Goal: Task Accomplishment & Management: Manage account settings

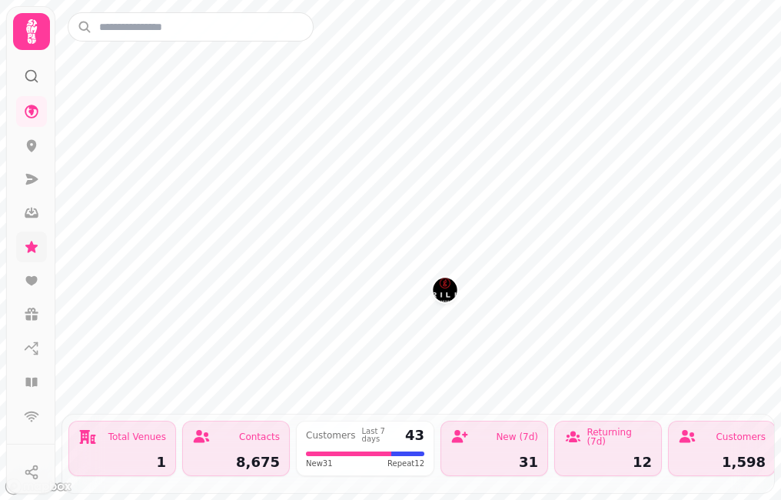
click at [35, 237] on link at bounding box center [31, 246] width 31 height 31
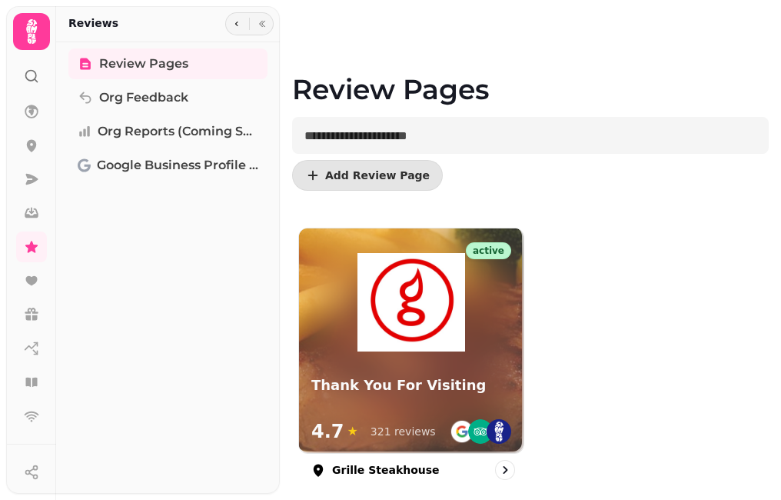
click at [448, 359] on div "active Thank You For Visiting 4.7 ★ 321 reviews" at bounding box center [411, 340] width 224 height 224
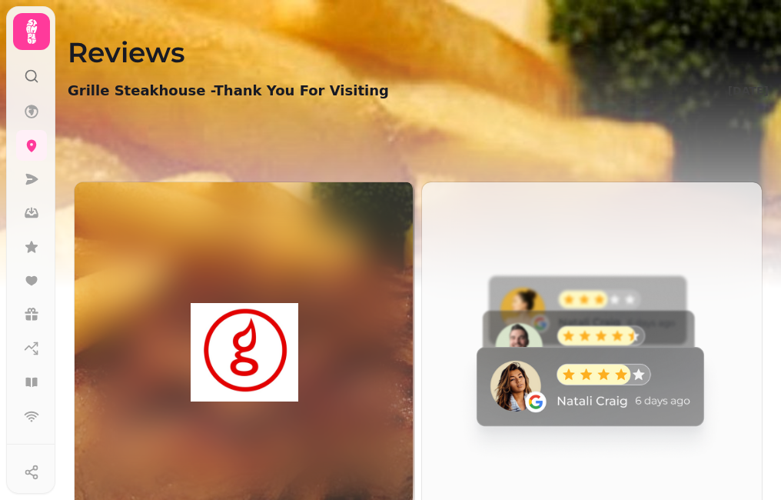
click at [566, 360] on img at bounding box center [590, 351] width 340 height 340
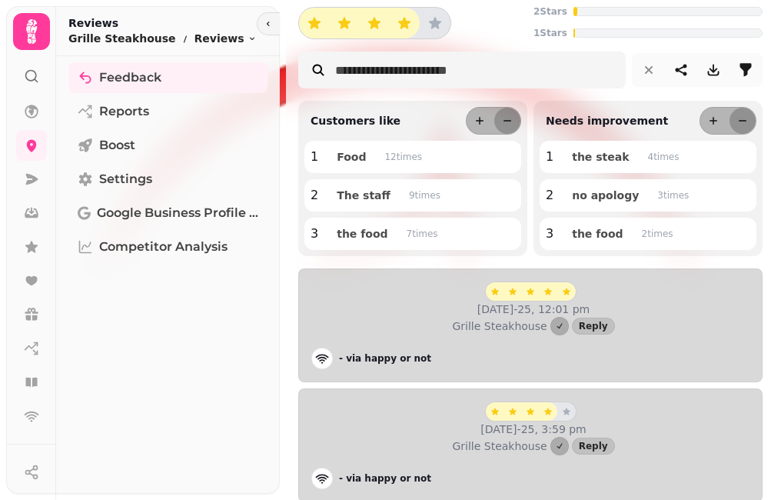
scroll to position [77, 0]
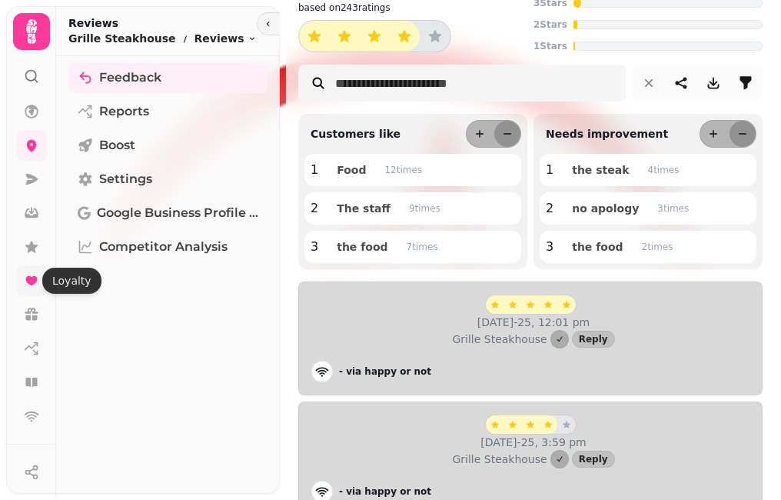
click at [29, 284] on icon at bounding box center [31, 280] width 12 height 9
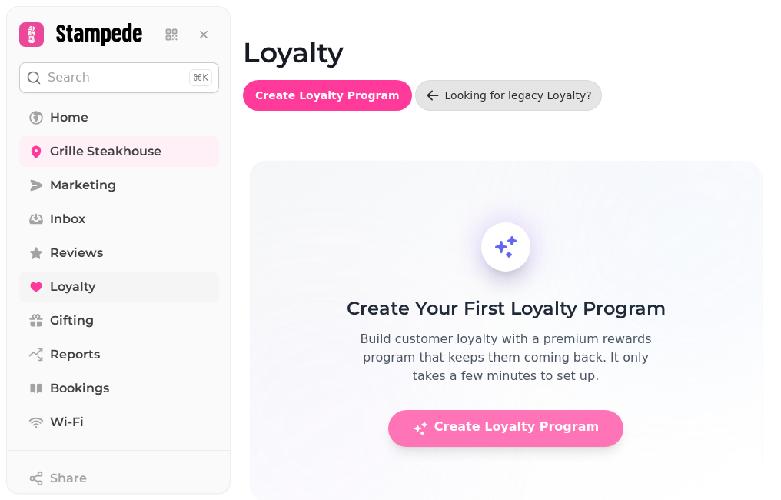
click at [450, 432] on span "Create Loyalty Program" at bounding box center [506, 427] width 186 height 15
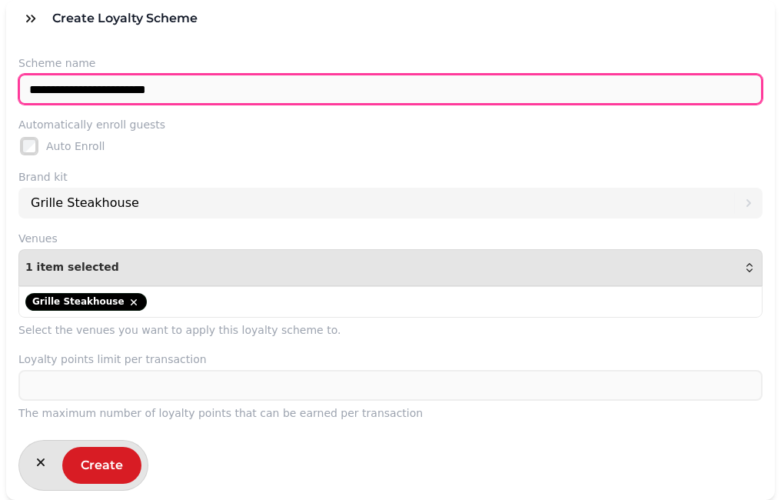
click at [231, 90] on input "**********" at bounding box center [390, 89] width 744 height 31
type input "**********"
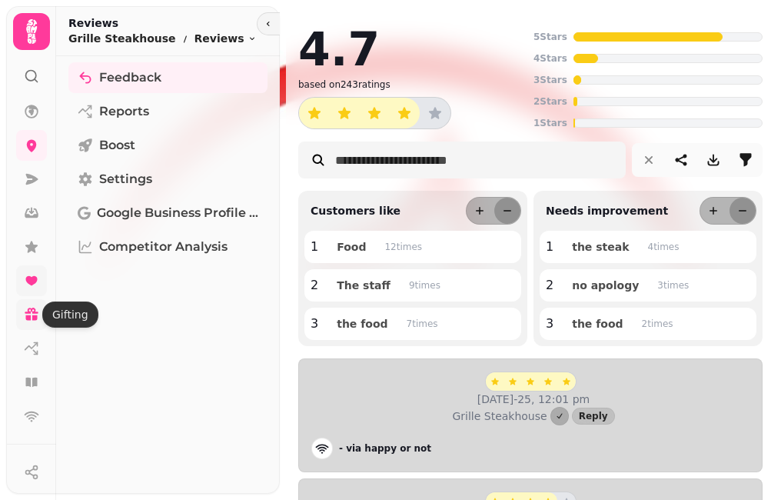
click at [37, 314] on icon at bounding box center [31, 314] width 15 height 15
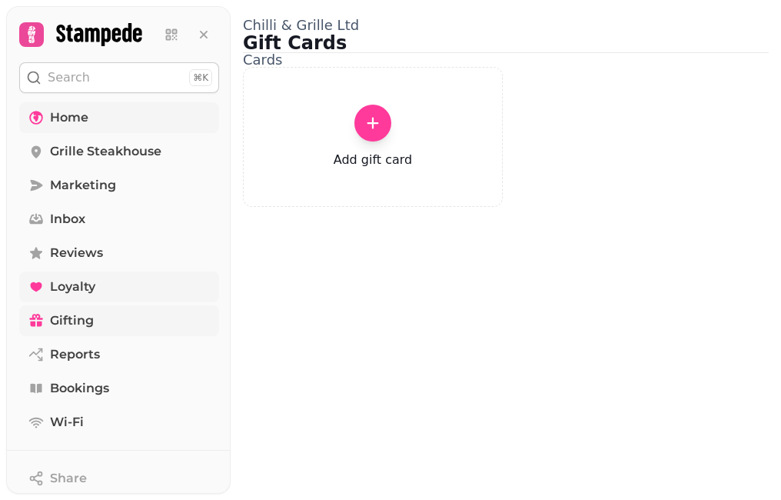
click at [71, 117] on span "Home" at bounding box center [69, 117] width 38 height 18
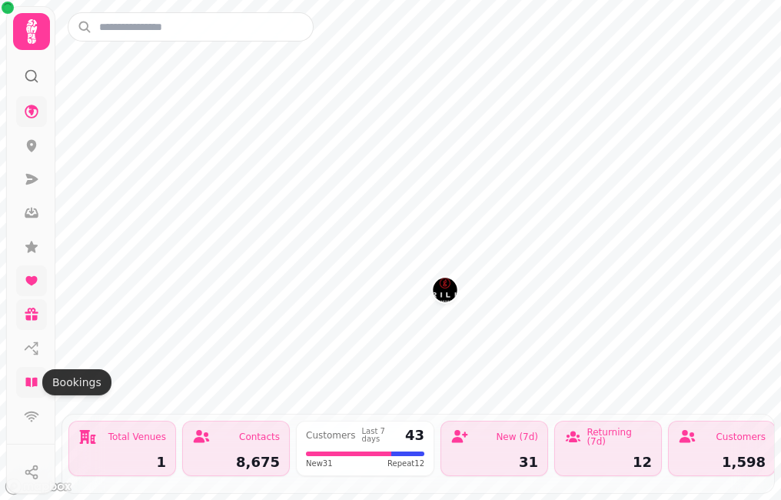
click at [35, 383] on icon at bounding box center [31, 381] width 12 height 9
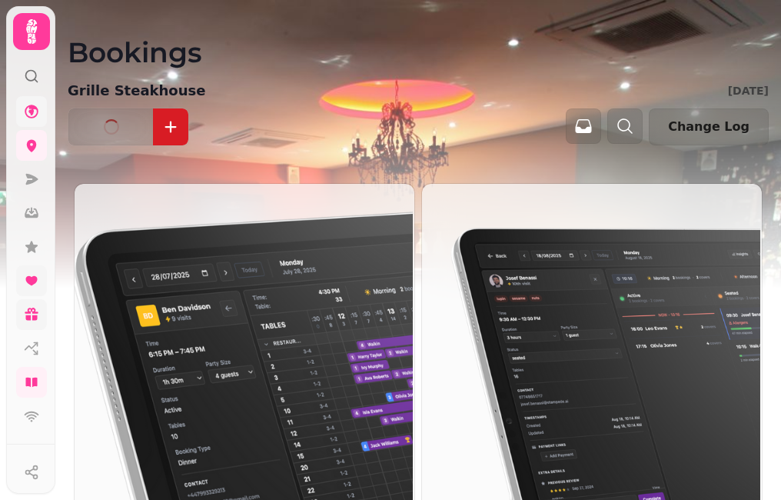
scroll to position [213, 0]
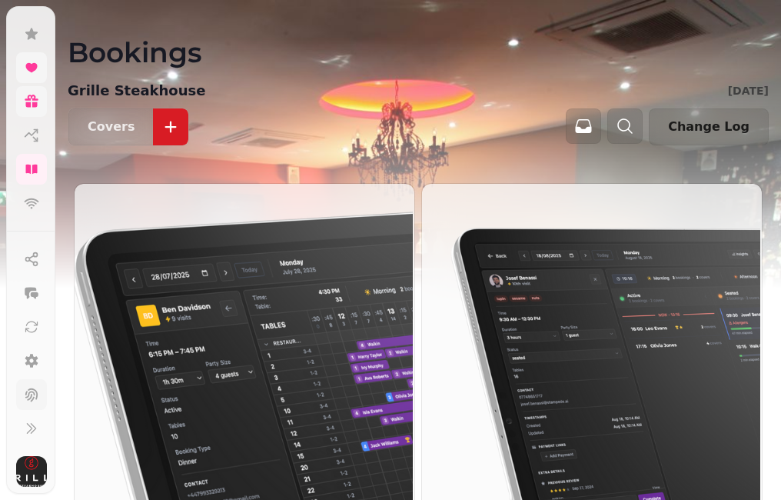
click at [30, 393] on icon at bounding box center [31, 394] width 15 height 15
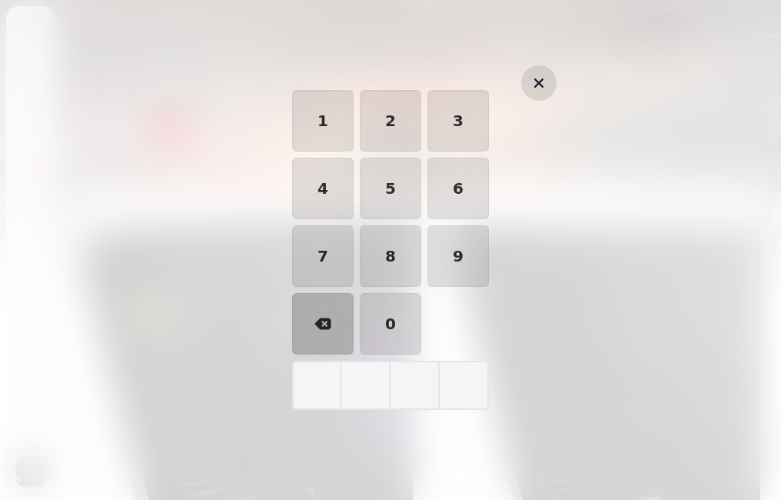
click at [547, 83] on icon "button" at bounding box center [539, 83] width 18 height 18
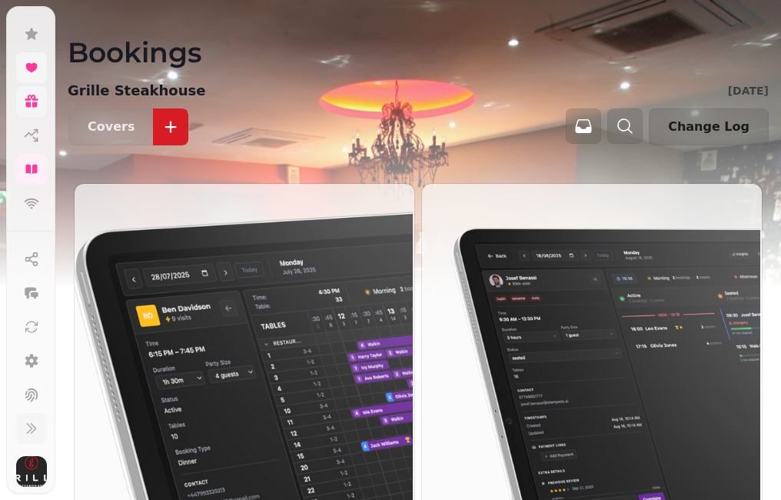
click at [26, 430] on icon at bounding box center [31, 427] width 15 height 15
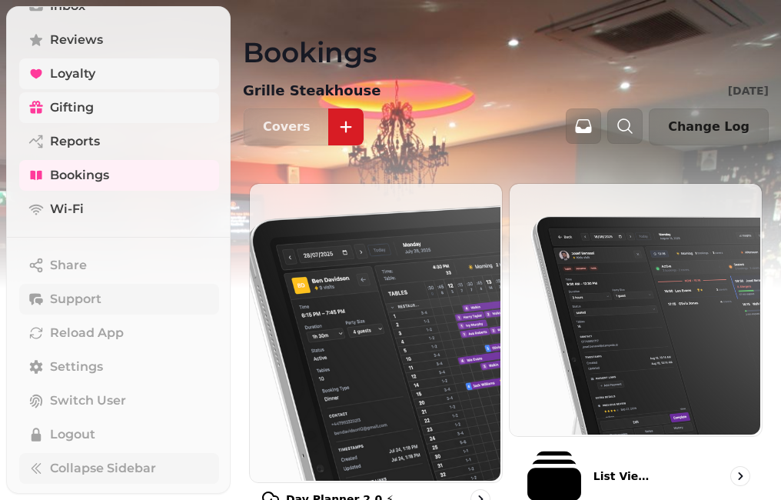
click at [82, 298] on span "Support" at bounding box center [75, 299] width 51 height 18
